Goal: Task Accomplishment & Management: Use online tool/utility

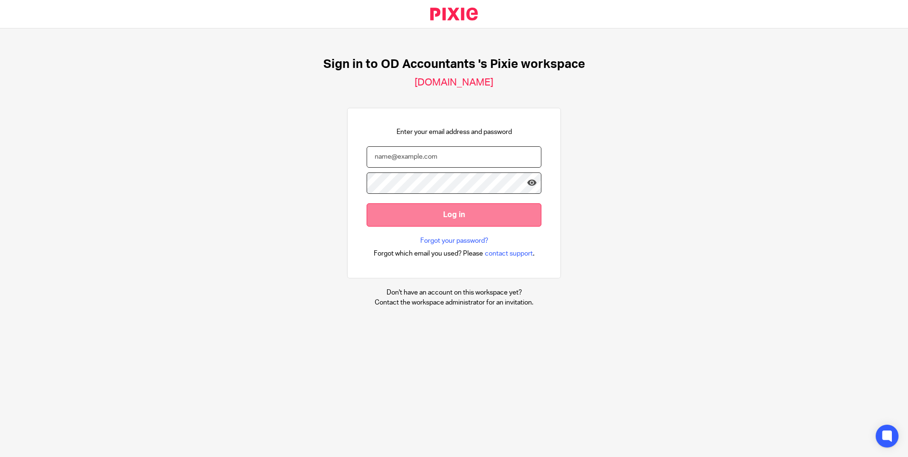
type input "martinbowe@probusinessuk.com"
click at [412, 215] on input "Log in" at bounding box center [454, 214] width 175 height 23
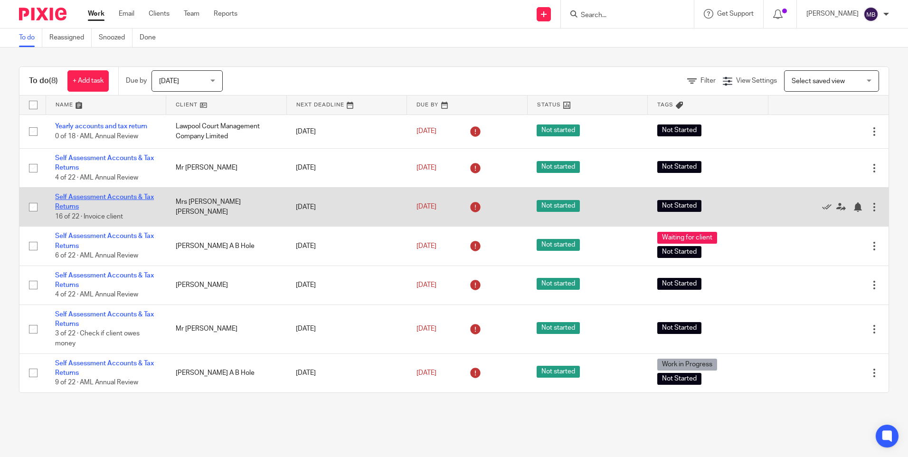
click at [85, 195] on link "Self Assessment Accounts & Tax Returns" at bounding box center [104, 202] width 99 height 16
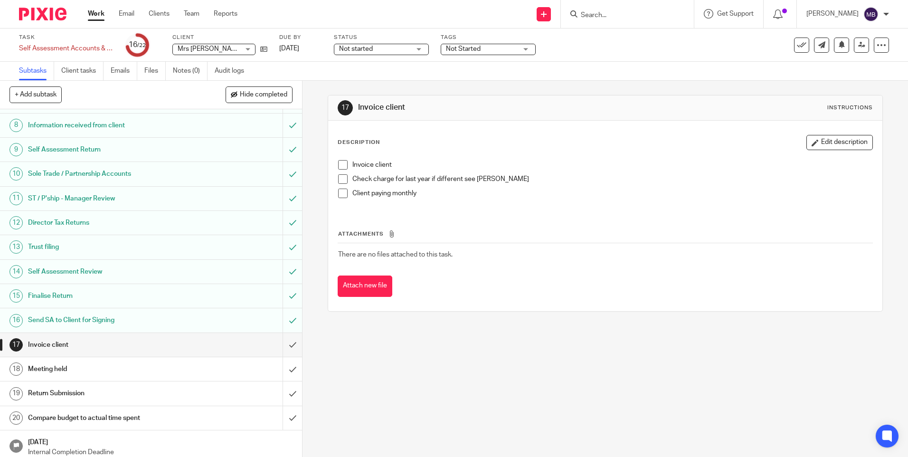
scroll to position [196, 0]
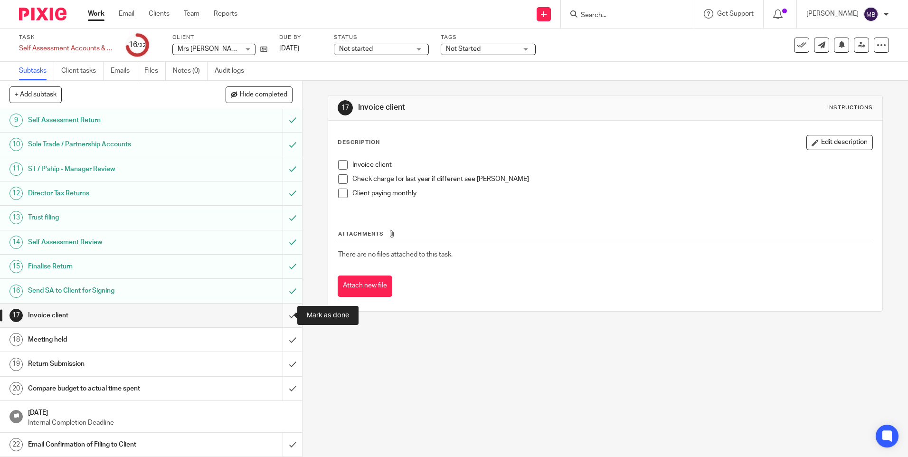
click at [283, 315] on input "submit" at bounding box center [151, 315] width 302 height 24
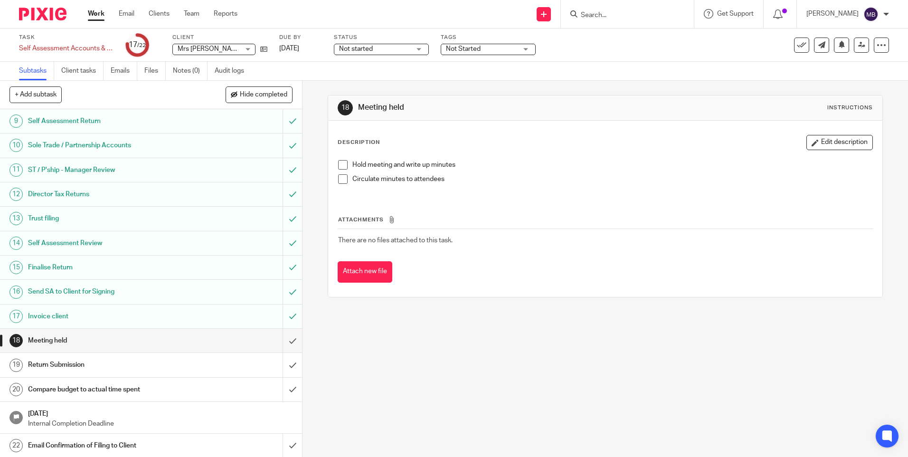
scroll to position [196, 0]
click at [130, 337] on h1 "Meeting held" at bounding box center [109, 339] width 163 height 14
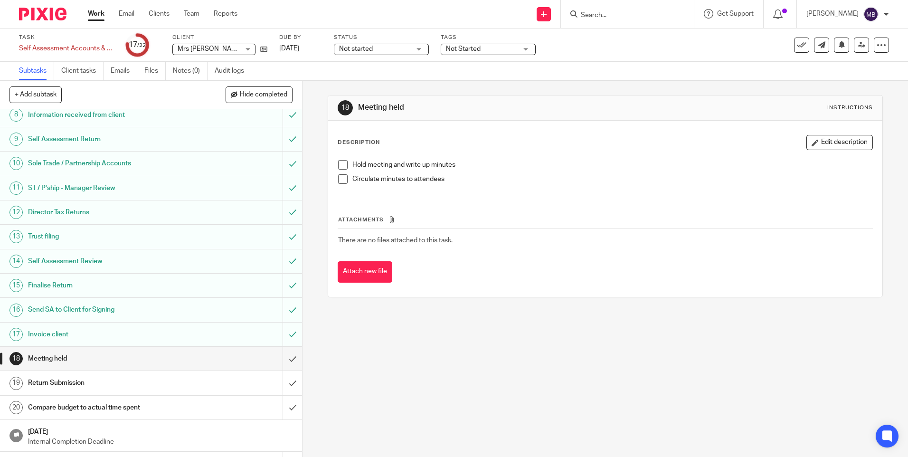
scroll to position [190, 0]
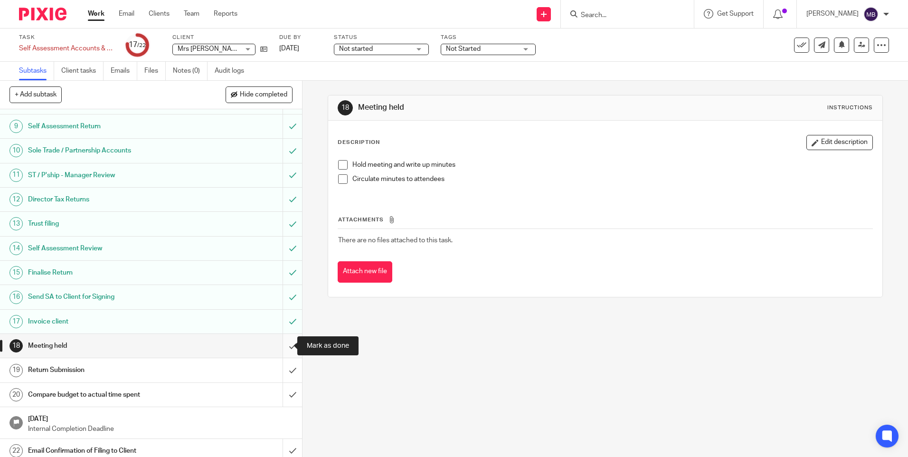
click at [281, 344] on input "submit" at bounding box center [151, 346] width 302 height 24
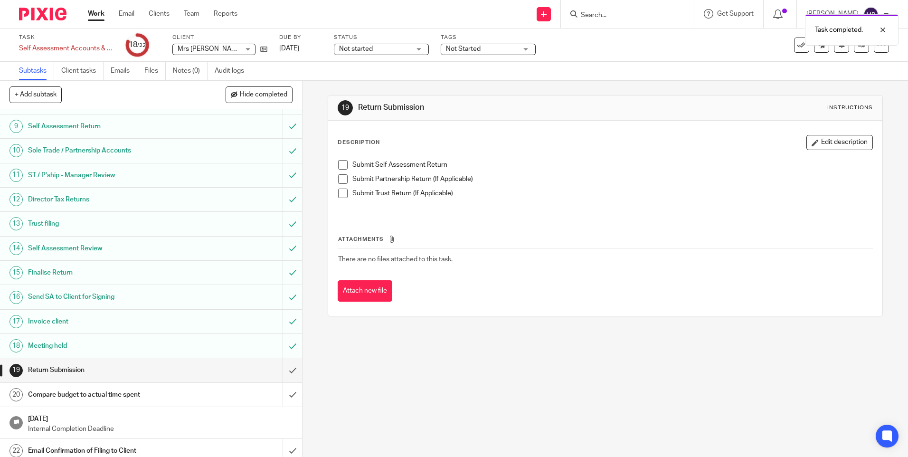
scroll to position [196, 0]
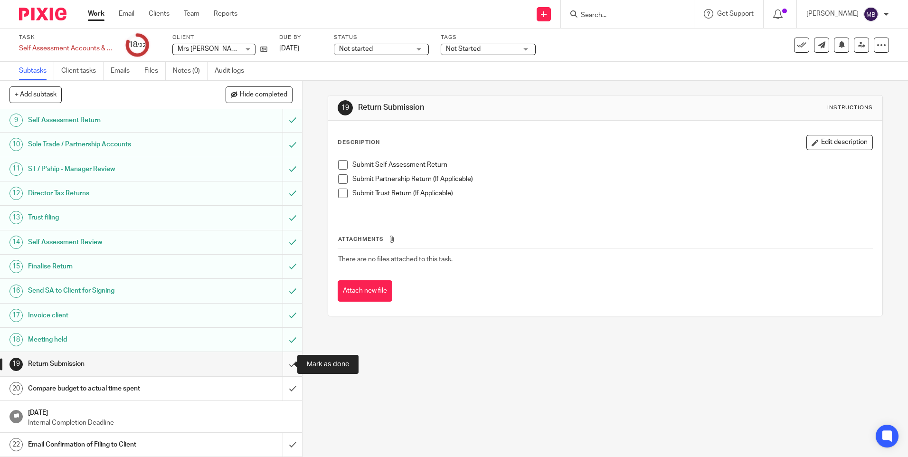
click at [282, 364] on input "submit" at bounding box center [151, 364] width 302 height 24
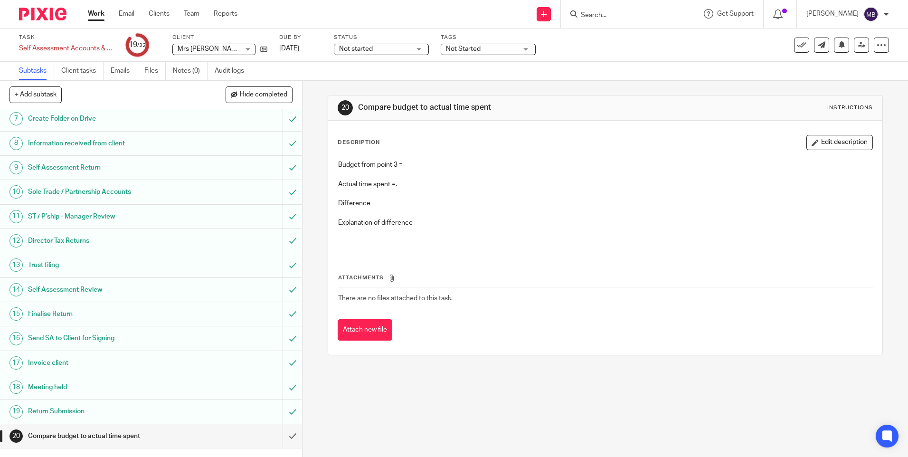
scroll to position [196, 0]
